Goal: Check status: Verify the current state of an ongoing process or item

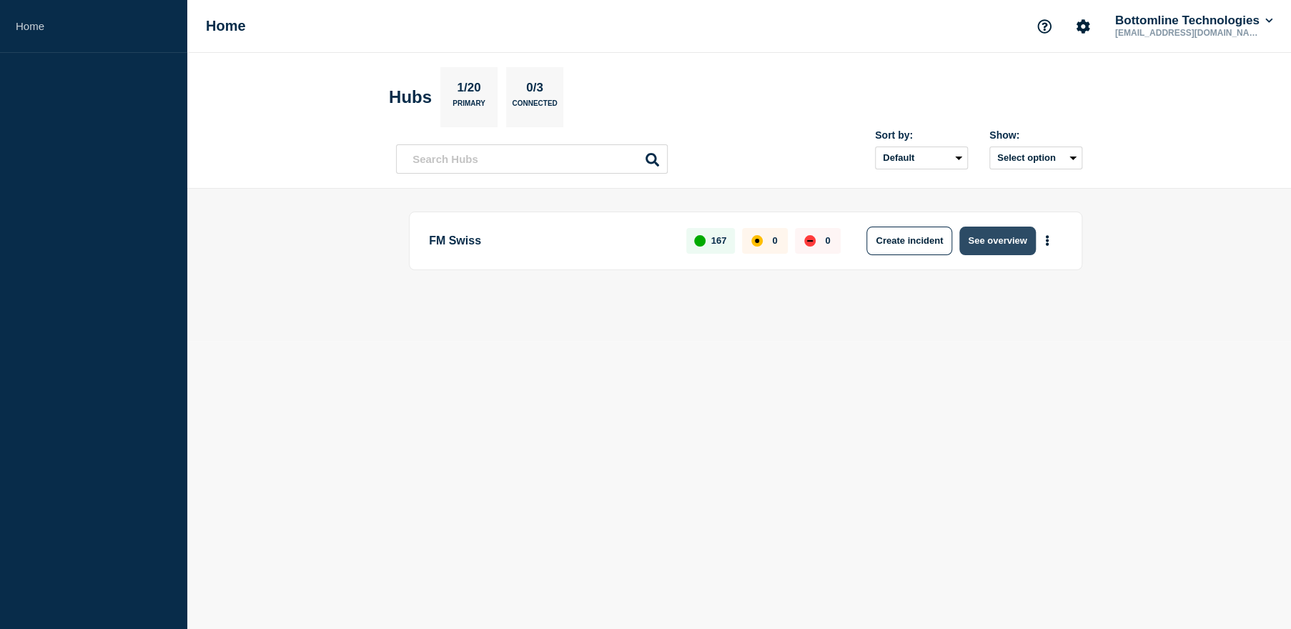
click at [995, 245] on button "See overview" at bounding box center [997, 241] width 76 height 29
click at [1006, 244] on button "See overview" at bounding box center [997, 241] width 76 height 29
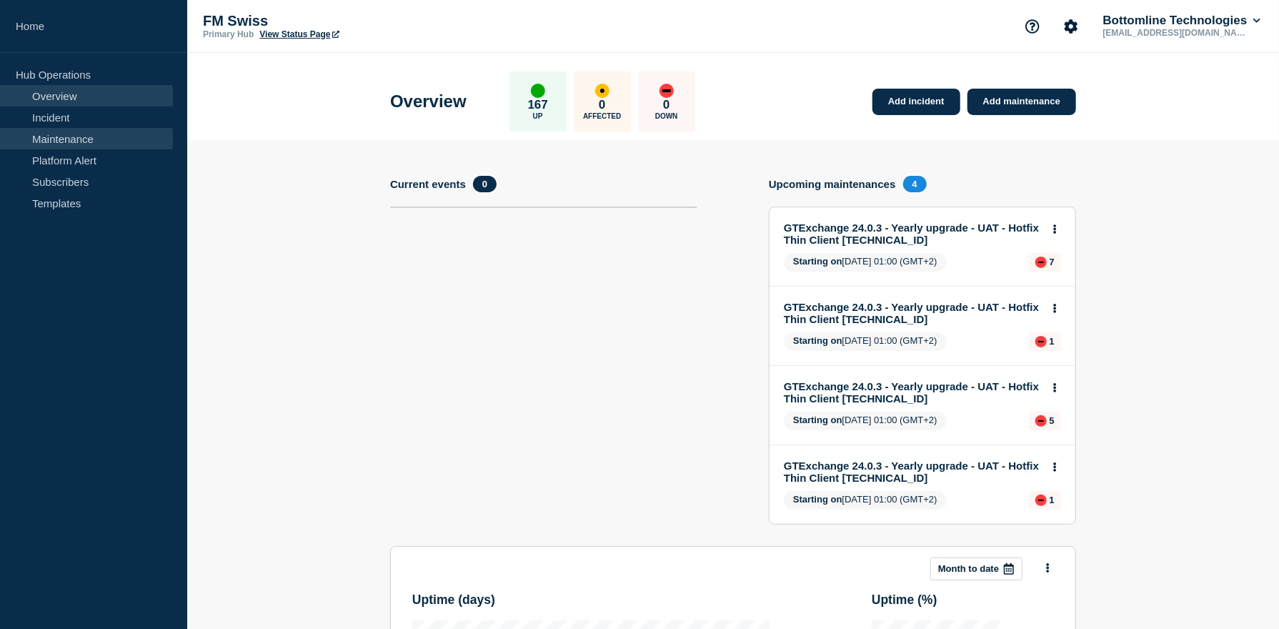
click at [91, 146] on link "Maintenance" at bounding box center [86, 138] width 173 height 21
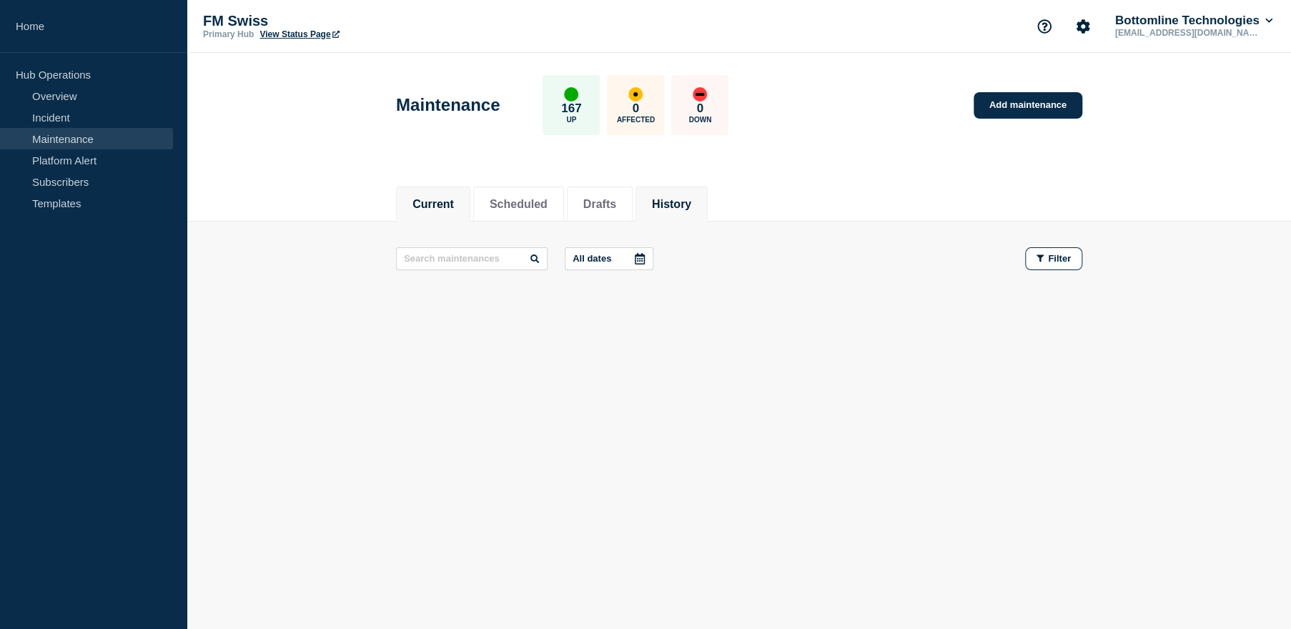
click at [691, 199] on button "History" at bounding box center [671, 204] width 39 height 13
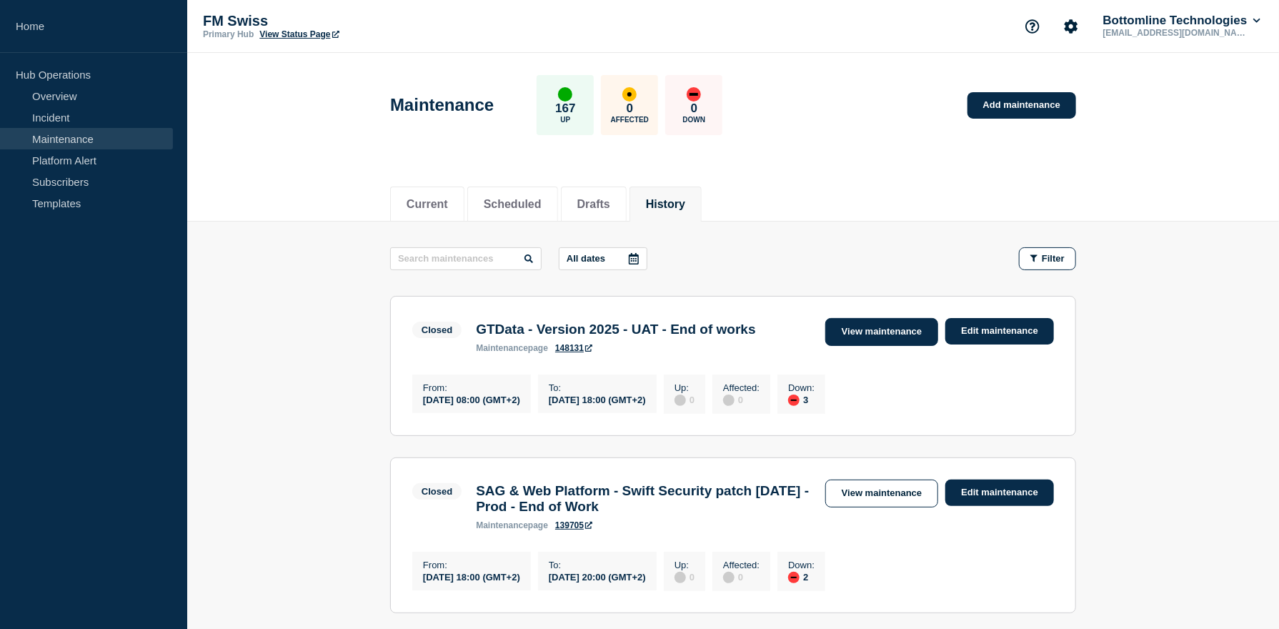
click at [886, 333] on link "View maintenance" at bounding box center [882, 332] width 113 height 28
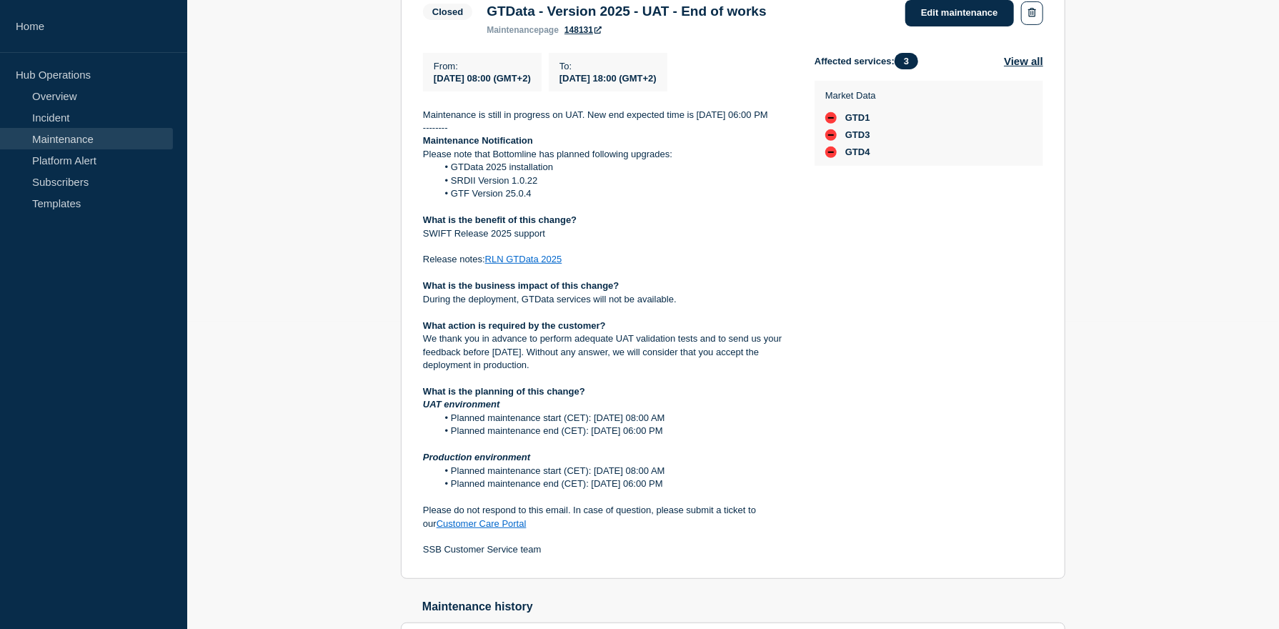
scroll to position [429, 0]
